Goal: Obtain resource: Download file/media

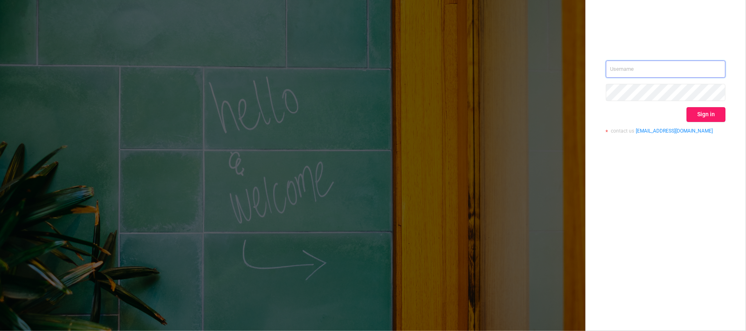
type input "[EMAIL_ADDRESS][DOMAIN_NAME]"
click at [707, 107] on button "Sign in" at bounding box center [706, 114] width 39 height 15
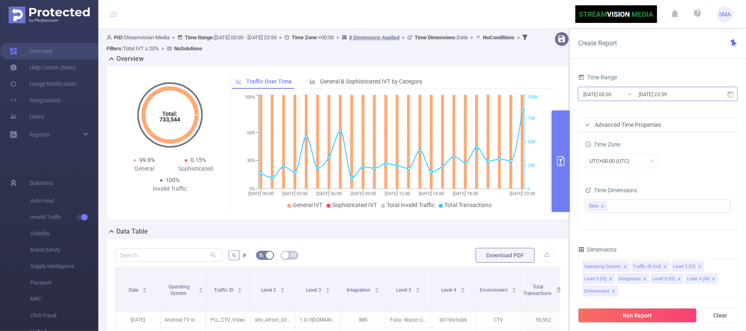
click at [630, 94] on input "[DATE] 00:00" at bounding box center [616, 94] width 66 height 11
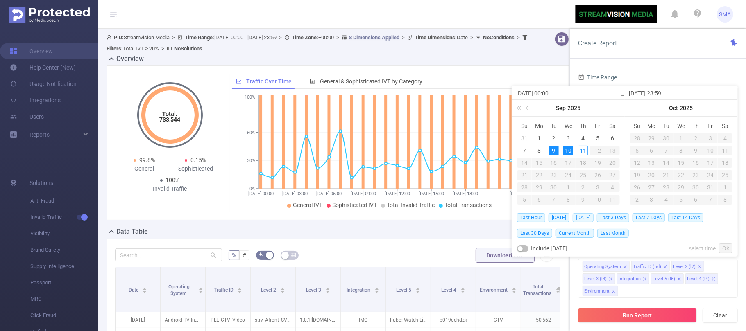
click at [582, 218] on span "[DATE]" at bounding box center [583, 217] width 21 height 9
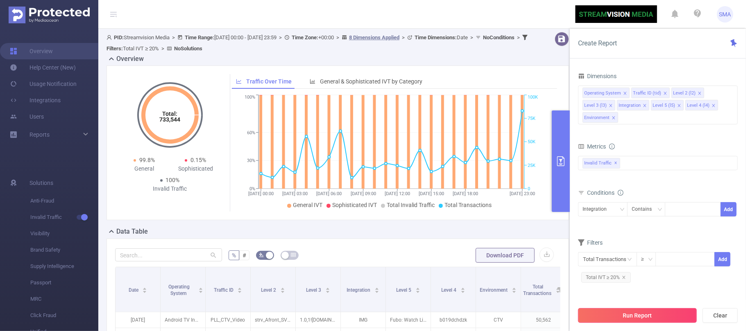
click at [627, 315] on button "Run Report" at bounding box center [637, 316] width 119 height 15
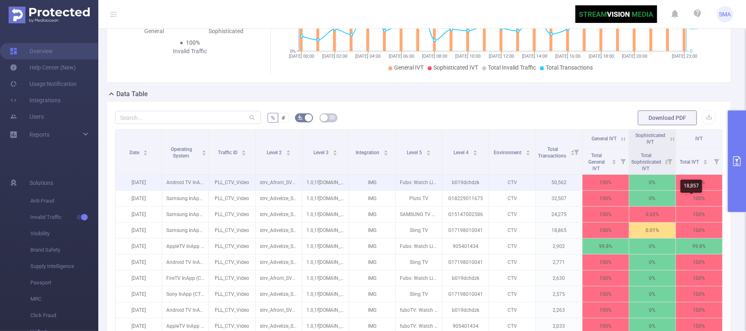
scroll to position [109, 0]
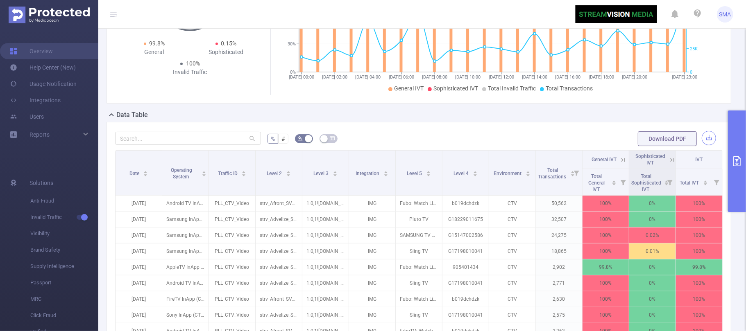
click at [703, 145] on button "button" at bounding box center [709, 138] width 14 height 14
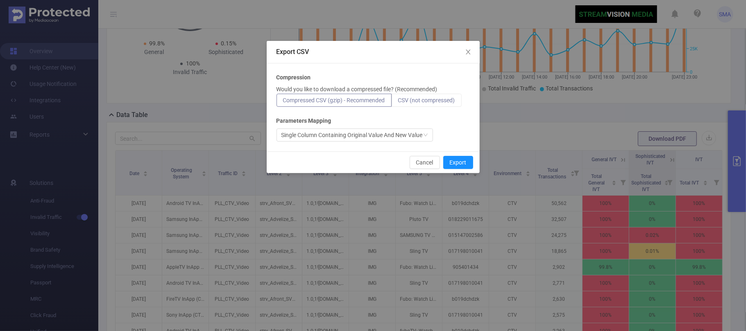
click at [424, 100] on span "CSV (not compressed)" at bounding box center [426, 100] width 57 height 7
click at [398, 102] on input "CSV (not compressed)" at bounding box center [398, 102] width 0 height 0
click at [463, 163] on button "Export" at bounding box center [458, 162] width 30 height 13
